Goal: Task Accomplishment & Management: Manage account settings

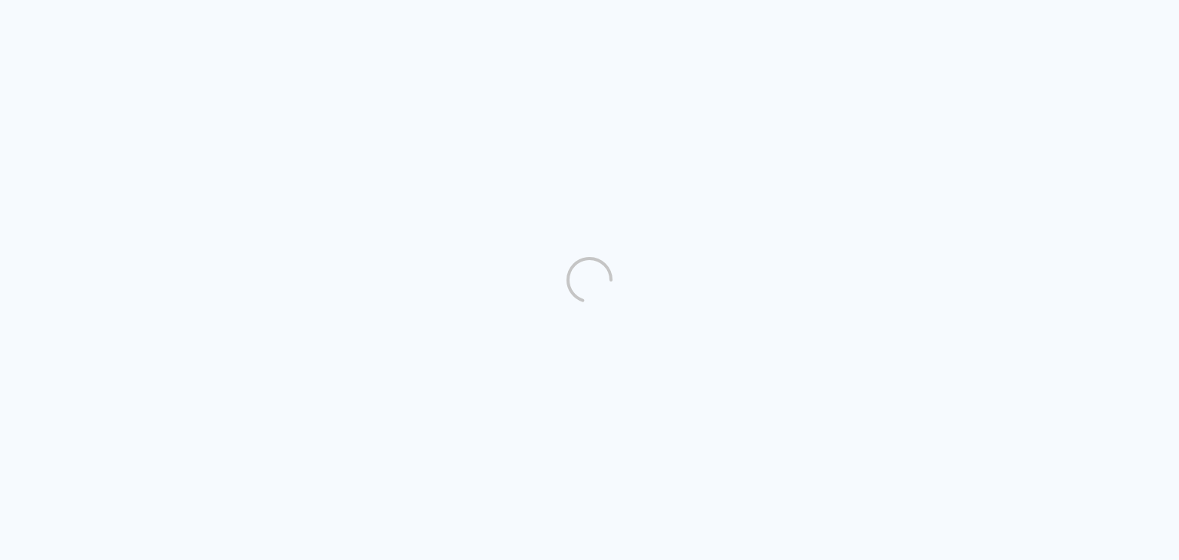
drag, startPoint x: 0, startPoint y: 0, endPoint x: 764, endPoint y: -25, distance: 764.1
click at [764, 0] on html "link( href="../../bower_components/polymer/polymer.html" rel="import" ) picture…" at bounding box center [589, 280] width 1179 height 560
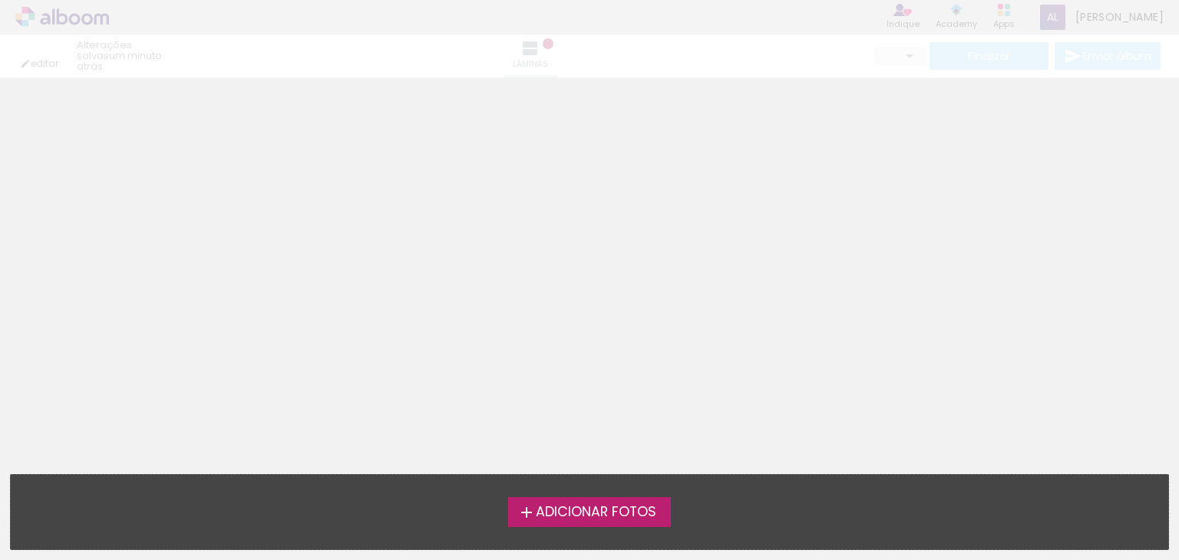
click at [603, 321] on neon-animated-pages "Confirmar Cancelar" at bounding box center [589, 319] width 1179 height 483
click at [1002, 366] on neon-animated-pages "Confirmar Cancelar" at bounding box center [589, 319] width 1179 height 483
